Goal: Find specific page/section: Find specific page/section

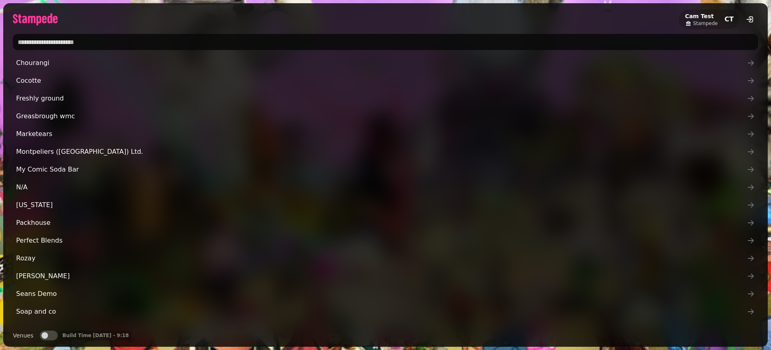
click at [165, 43] on input "text" at bounding box center [385, 42] width 745 height 16
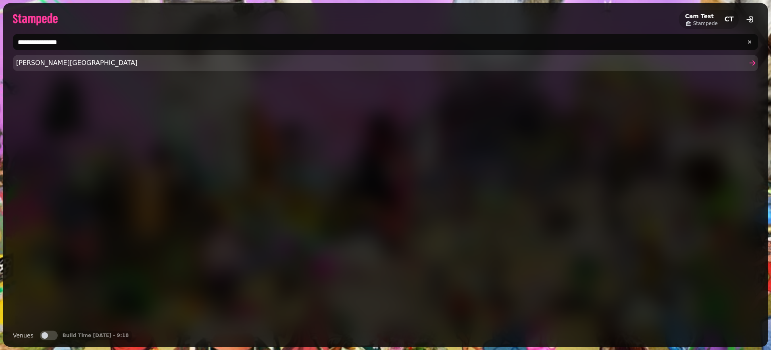
type input "**********"
click at [106, 65] on span "[PERSON_NAME][GEOGRAPHIC_DATA]" at bounding box center [381, 63] width 731 height 10
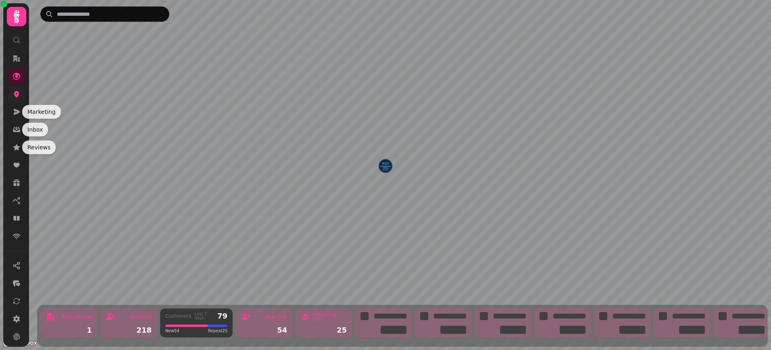
click at [17, 98] on link at bounding box center [16, 94] width 16 height 16
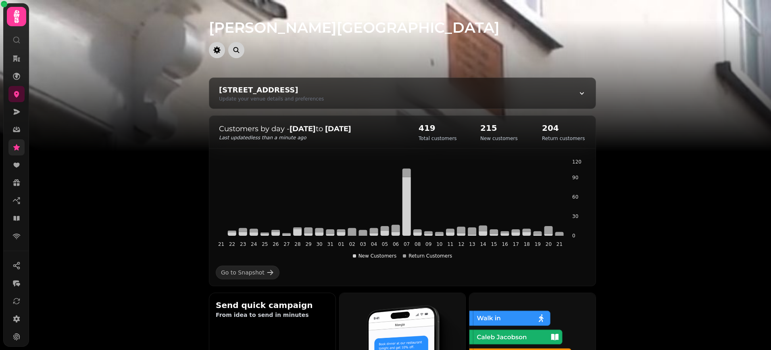
click at [24, 147] on link at bounding box center [16, 147] width 16 height 16
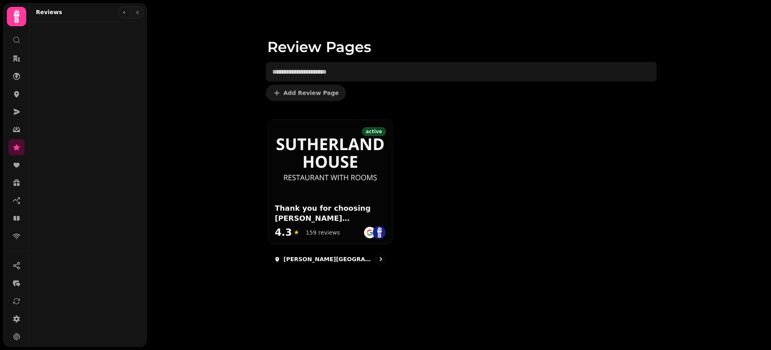
click at [121, 163] on div "Review Pages Org Feedback Org Reports (coming soon) Google Business Profile (Be…" at bounding box center [87, 184] width 117 height 318
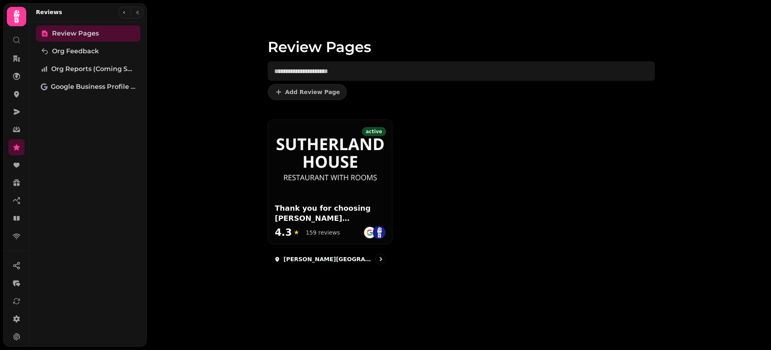
click at [202, 148] on div "Review Pages Add Review Page active Thank you for choosing [PERSON_NAME][GEOGRA…" at bounding box center [459, 175] width 624 height 350
click at [715, 47] on div "Review Pages Add Review Page active Thank you for choosing [PERSON_NAME][GEOGRA…" at bounding box center [459, 175] width 624 height 350
click at [244, 211] on div "Review Pages Add Review Page active Thank you for choosing [PERSON_NAME][GEOGRA…" at bounding box center [459, 175] width 624 height 350
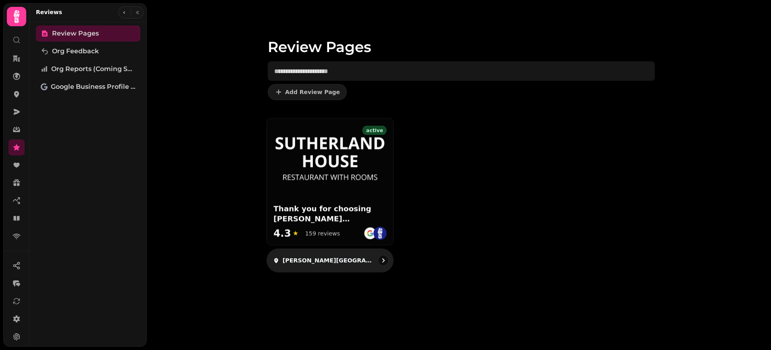
click at [322, 173] on img at bounding box center [329, 157] width 113 height 47
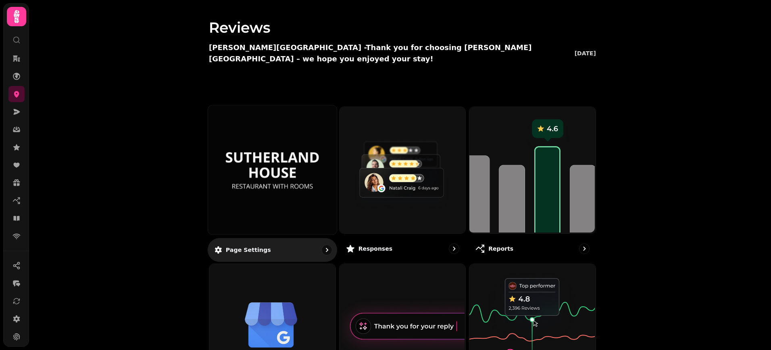
click at [284, 169] on img at bounding box center [272, 169] width 96 height 53
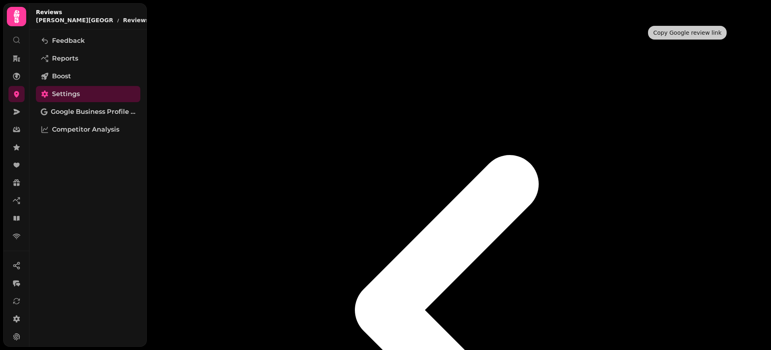
click at [74, 59] on span "Reports" at bounding box center [65, 59] width 26 height 10
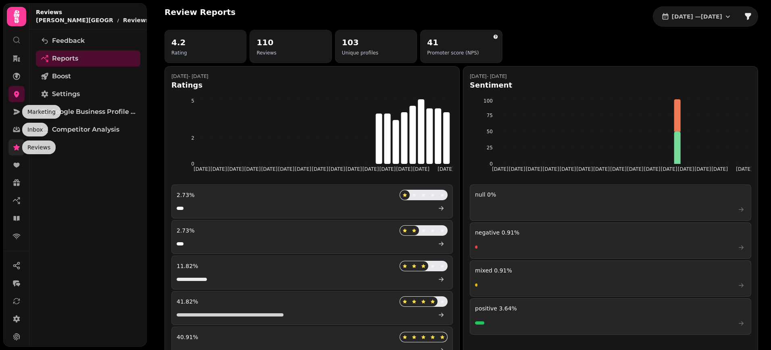
click at [17, 145] on icon at bounding box center [16, 147] width 6 height 6
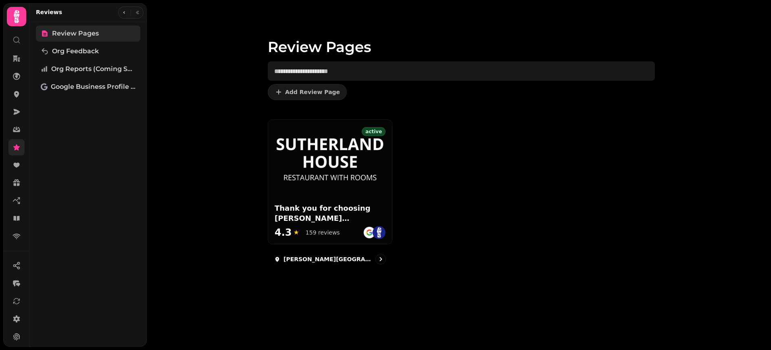
click at [82, 31] on span "Review Pages" at bounding box center [75, 34] width 47 height 10
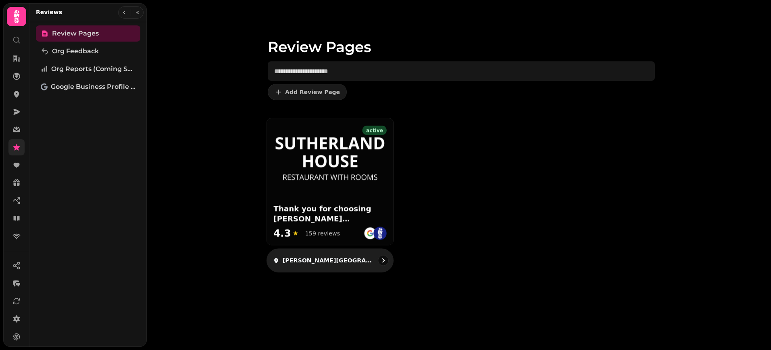
click at [390, 167] on div at bounding box center [330, 151] width 126 height 66
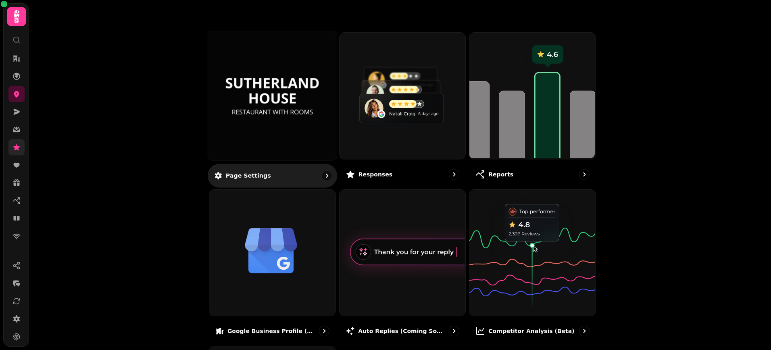
scroll to position [122, 0]
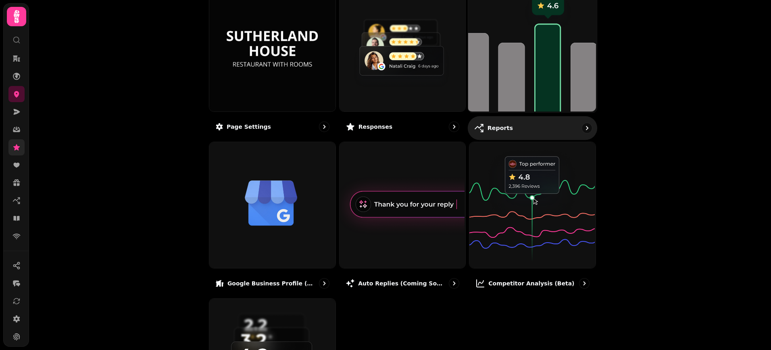
click at [548, 65] on img at bounding box center [531, 47] width 129 height 129
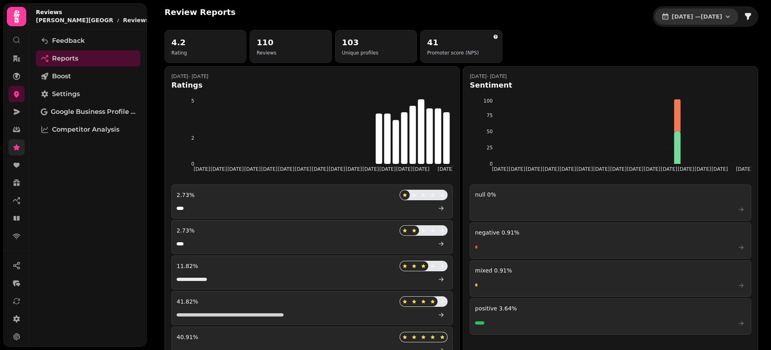
click at [730, 15] on icon "button" at bounding box center [728, 17] width 8 height 8
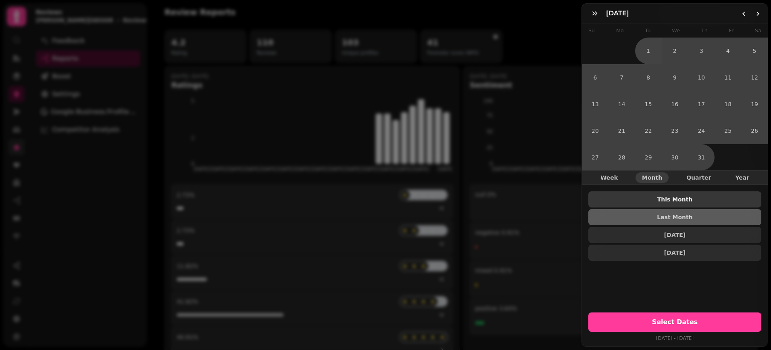
click at [673, 199] on span "This Month" at bounding box center [675, 199] width 160 height 6
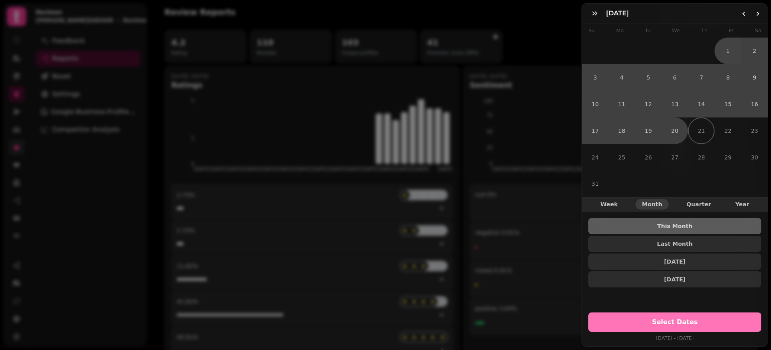
click at [665, 321] on span "Select Dates" at bounding box center [675, 322] width 154 height 6
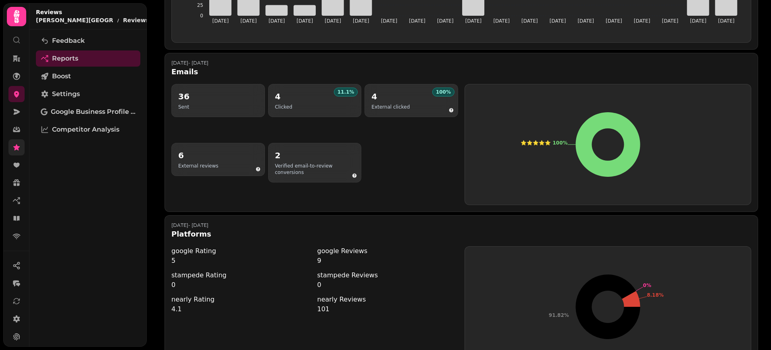
scroll to position [443, 0]
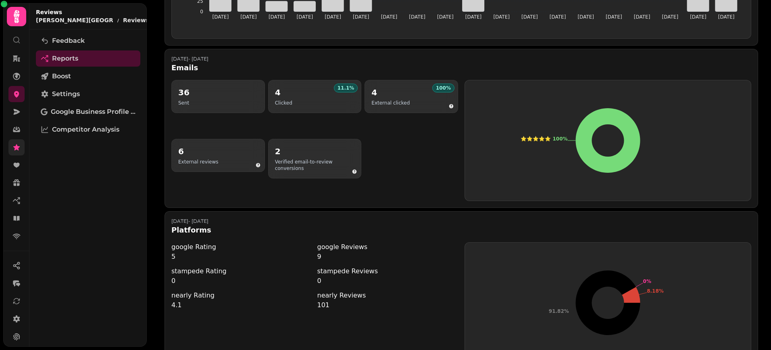
click at [401, 176] on div "36 Sent 11.1 % 4 Clicked 100 % 4 External clicked 6 External reviews 2 Verified…" at bounding box center [314, 140] width 287 height 121
click at [17, 95] on icon at bounding box center [16, 94] width 5 height 6
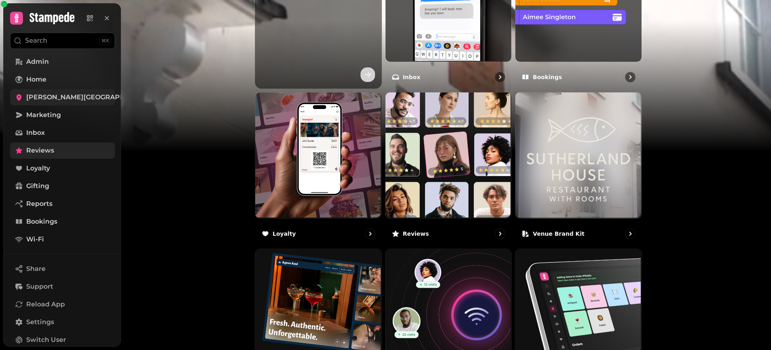
scroll to position [277, 0]
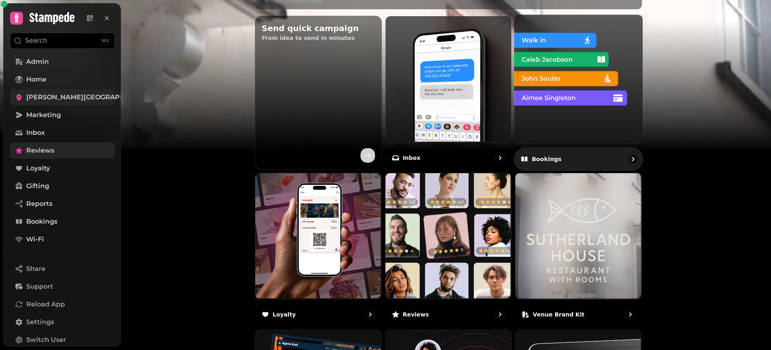
click at [565, 103] on img at bounding box center [577, 78] width 129 height 129
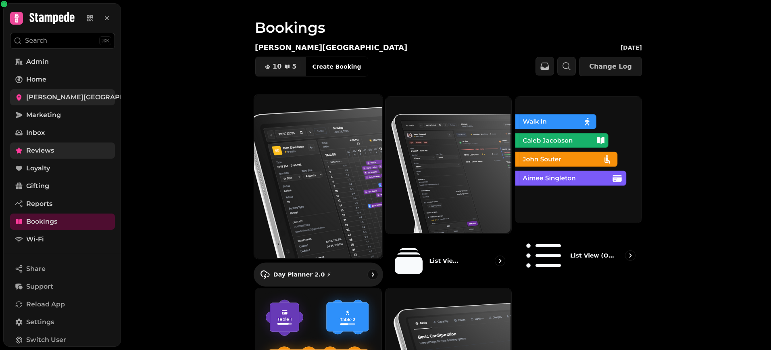
click at [315, 156] on img at bounding box center [317, 176] width 129 height 164
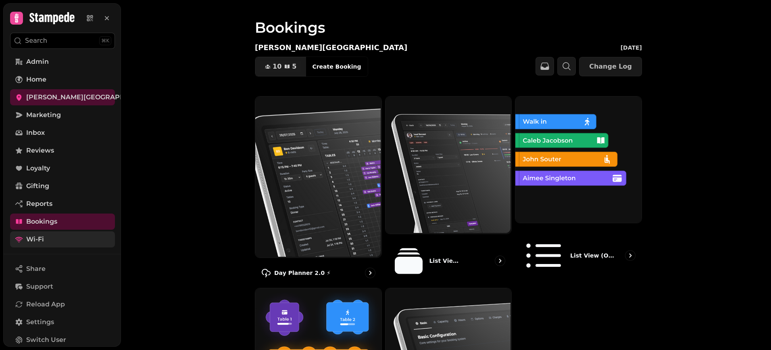
click at [39, 239] on span "Wi-Fi" at bounding box center [35, 239] width 18 height 10
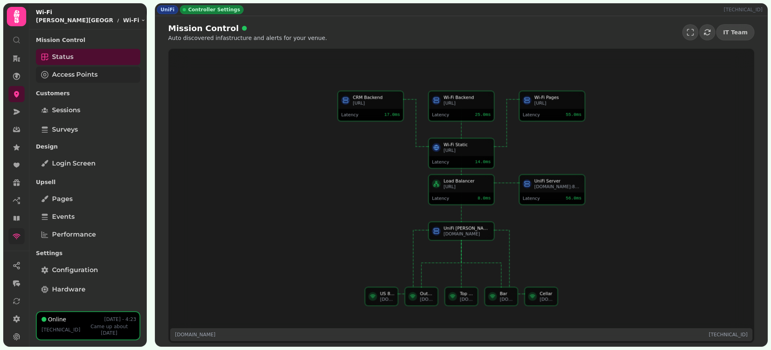
click at [68, 75] on span "Access Points" at bounding box center [75, 75] width 46 height 10
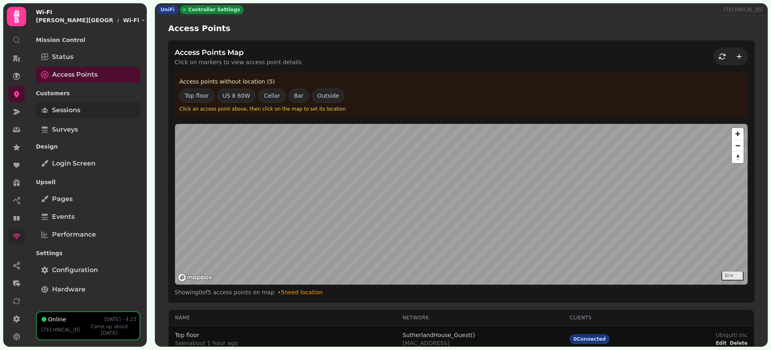
click at [69, 110] on span "Sessions" at bounding box center [66, 110] width 28 height 10
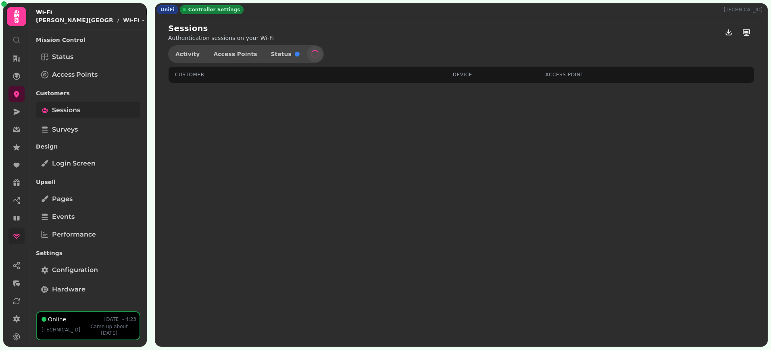
select select "**"
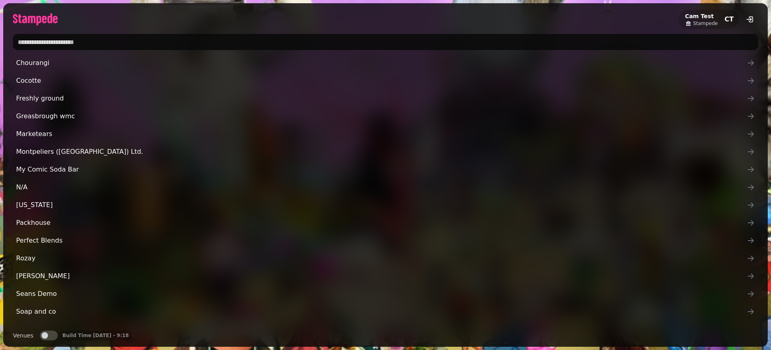
click at [133, 43] on input "text" at bounding box center [385, 42] width 745 height 16
type input "*"
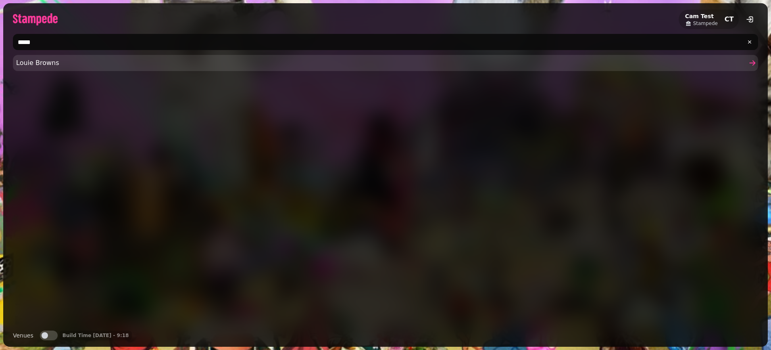
type input "*****"
click at [45, 69] on link "Louie Browns" at bounding box center [385, 63] width 745 height 16
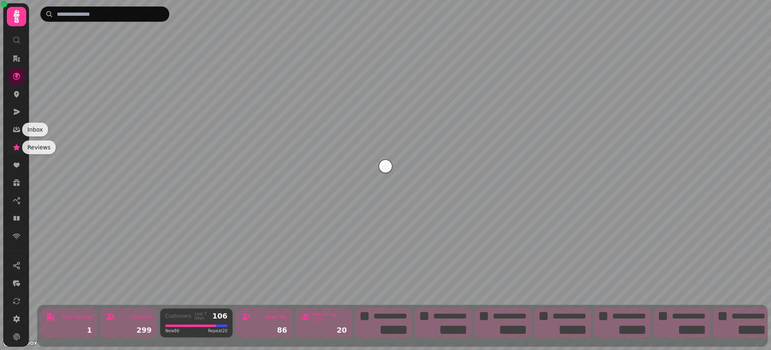
click at [17, 146] on icon at bounding box center [16, 147] width 6 height 6
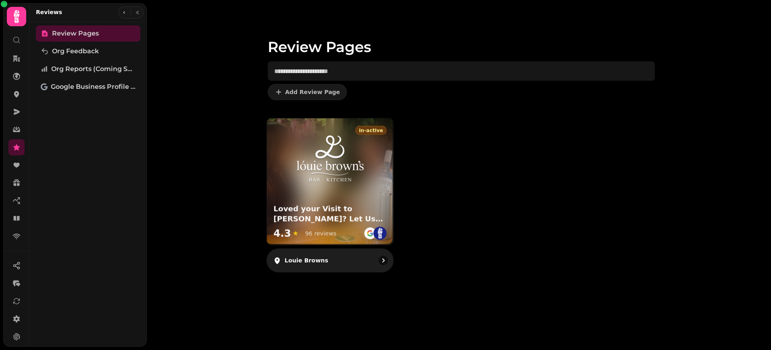
click at [356, 184] on div "in-active Loved your Visit to Louie Browns? Let Us Know! 4.3 ★ 96 reviews" at bounding box center [330, 181] width 126 height 126
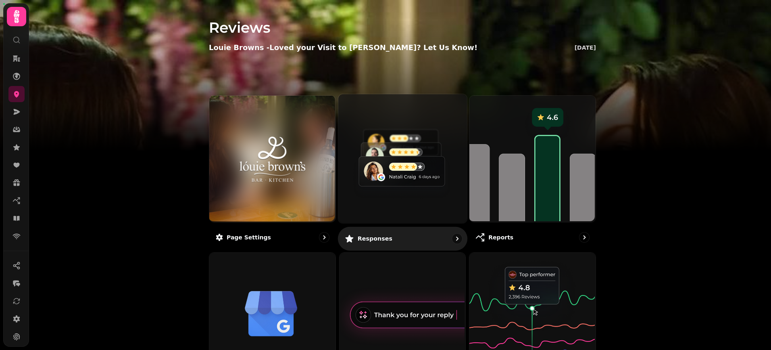
click at [377, 195] on img at bounding box center [401, 157] width 129 height 129
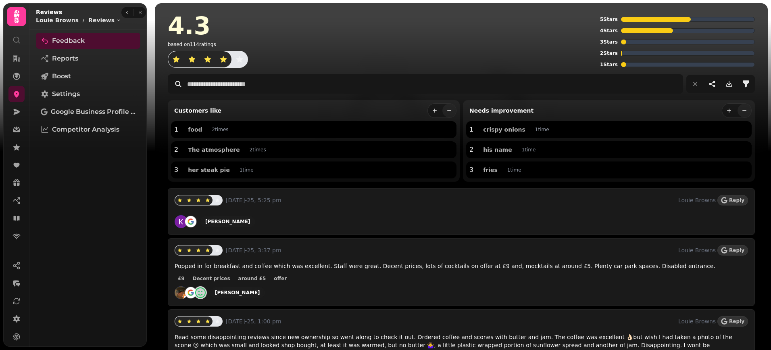
click at [294, 39] on div "4.3 based on 114 ratings" at bounding box center [382, 41] width 429 height 54
click at [312, 22] on div "4.3" at bounding box center [382, 26] width 429 height 24
click at [453, 51] on div "4.3 based on 114 ratings" at bounding box center [382, 41] width 429 height 54
click at [536, 41] on div "4.3 based on 114 ratings" at bounding box center [382, 41] width 429 height 54
